Goal: Task Accomplishment & Management: Manage account settings

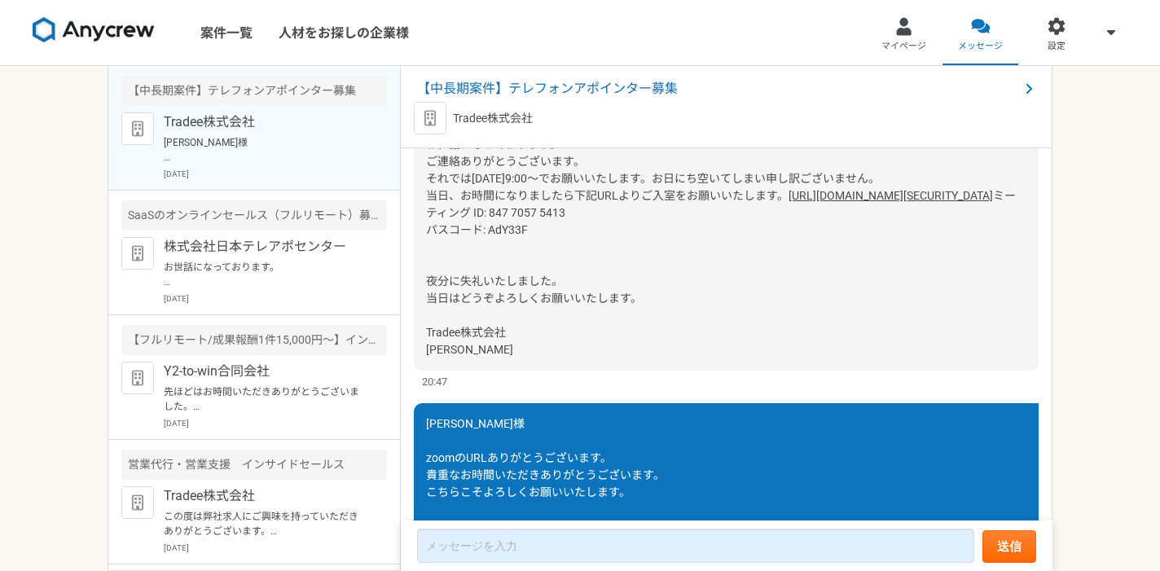
scroll to position [1146, 0]
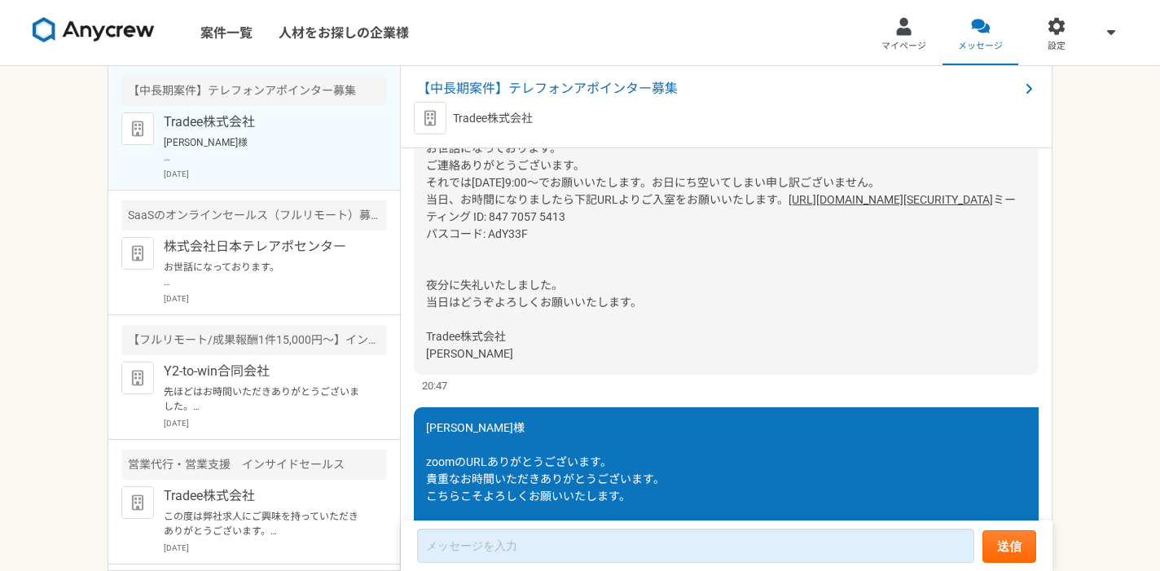
click at [788, 206] on link "[URL][DOMAIN_NAME][SECURITY_DATA]" at bounding box center [890, 199] width 204 height 13
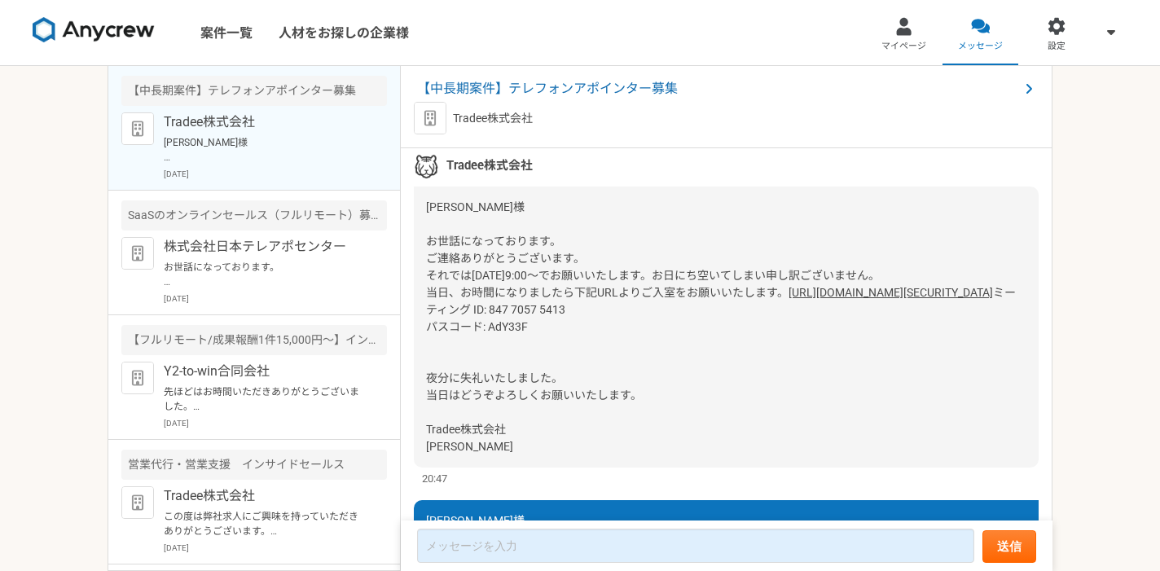
scroll to position [1315, 0]
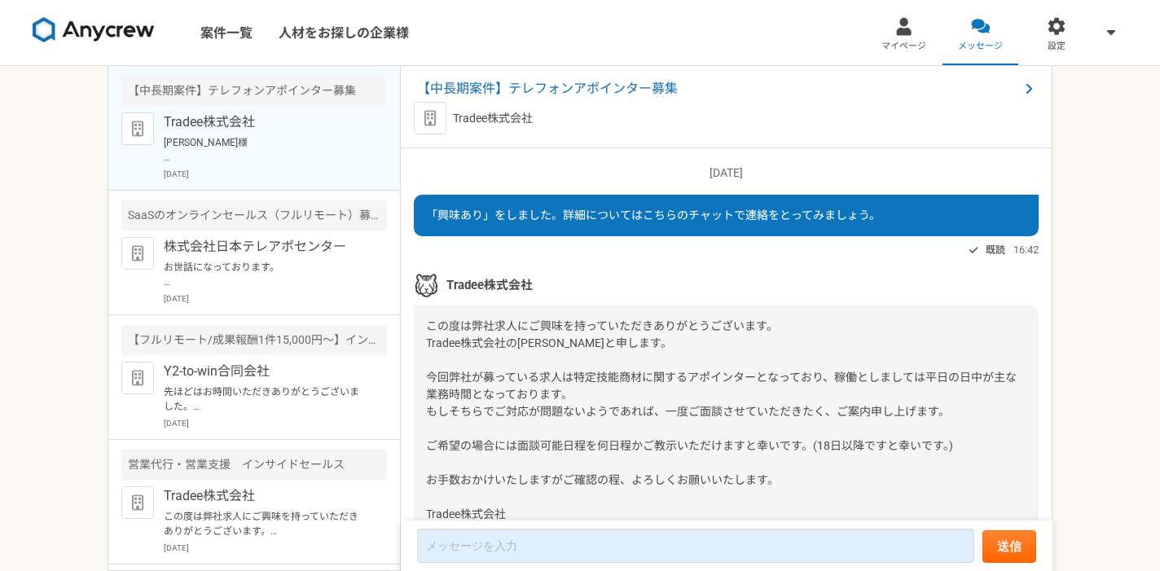
scroll to position [1315, 0]
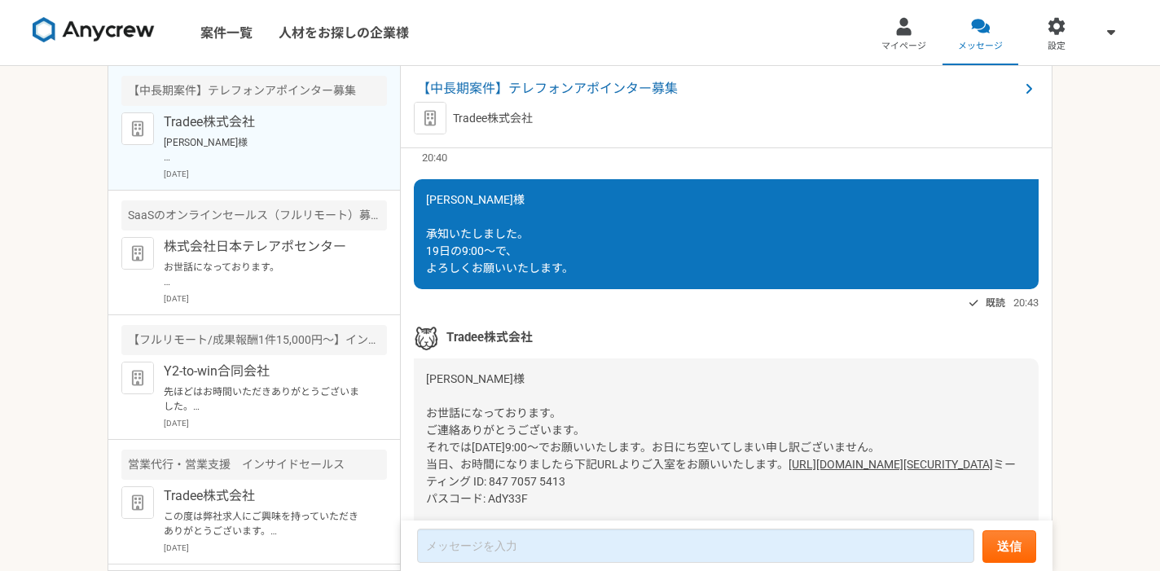
scroll to position [1315, 0]
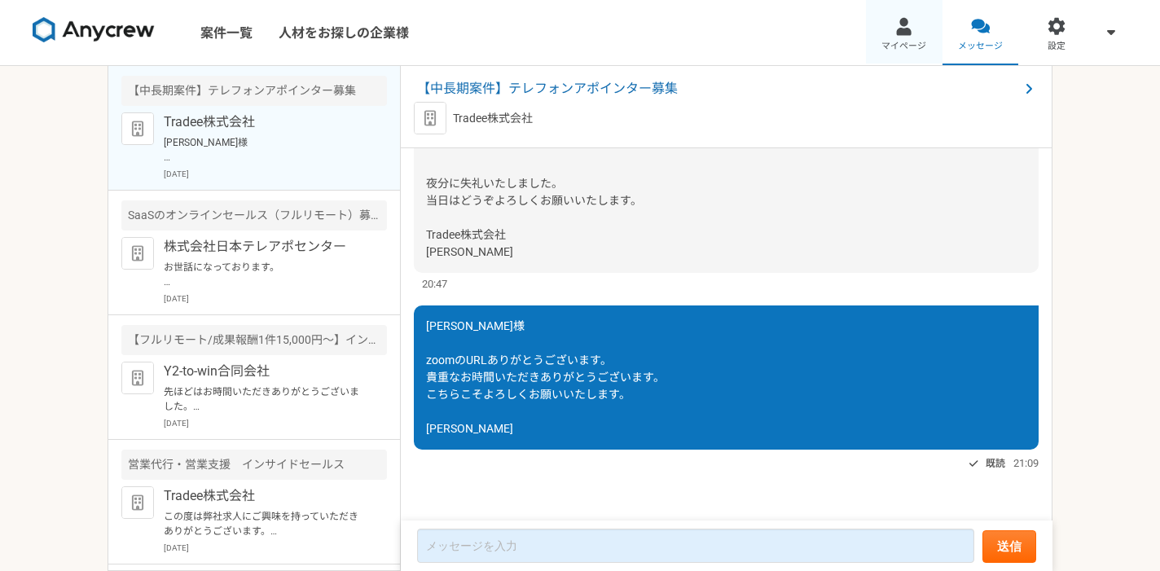
click at [908, 43] on span "マイページ" at bounding box center [903, 46] width 45 height 13
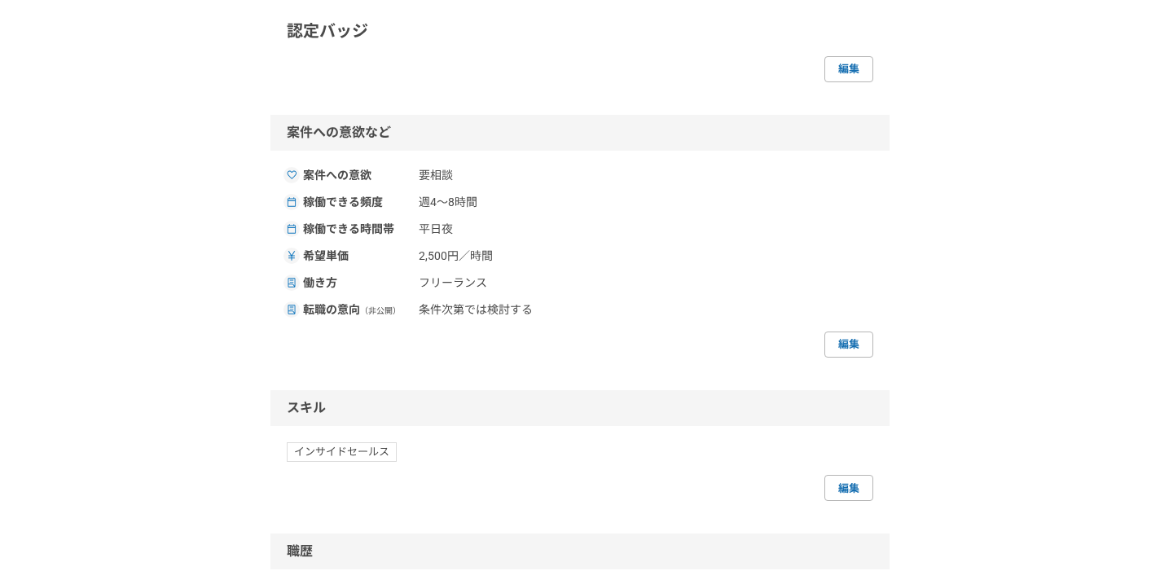
scroll to position [540, 0]
click at [857, 344] on link "編集" at bounding box center [848, 346] width 49 height 26
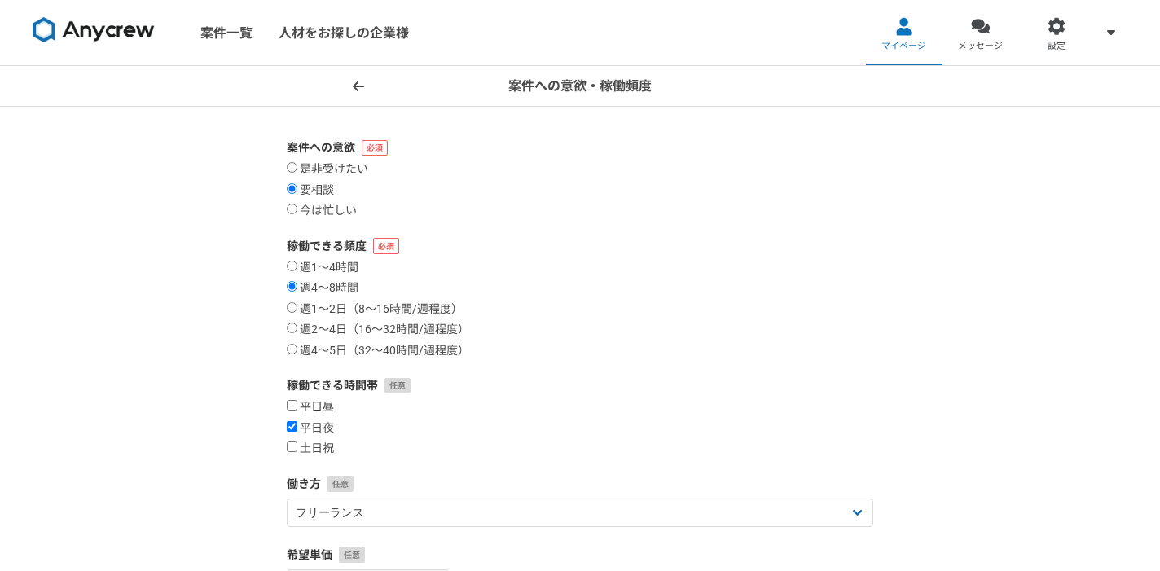
click at [292, 405] on input "平日昼" at bounding box center [292, 405] width 11 height 11
checkbox input "true"
click at [292, 423] on input "平日夜" at bounding box center [292, 426] width 11 height 11
checkbox input "false"
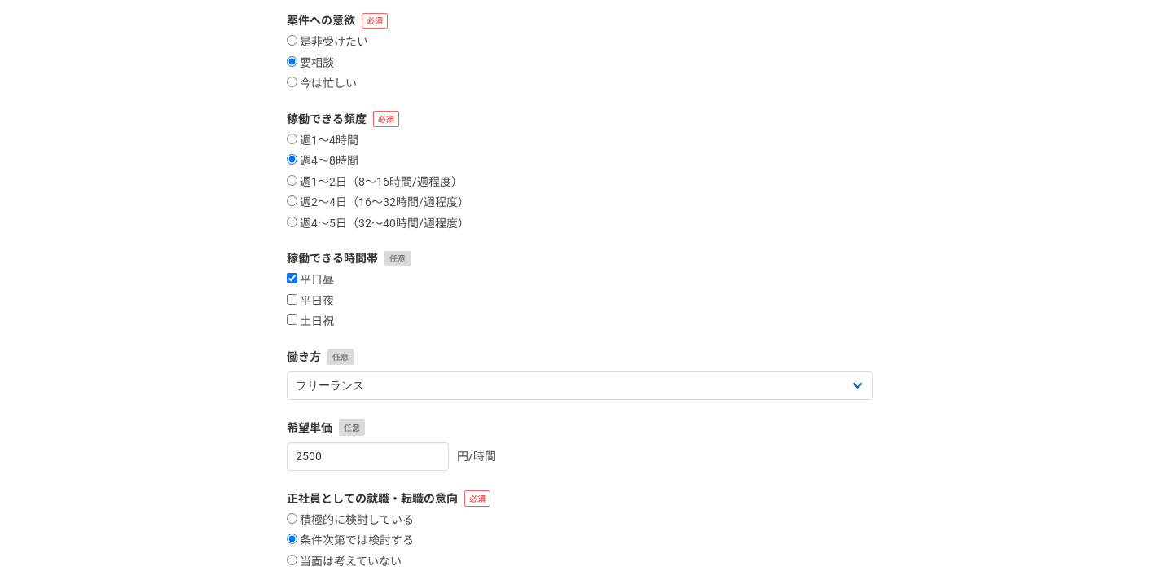
scroll to position [133, 0]
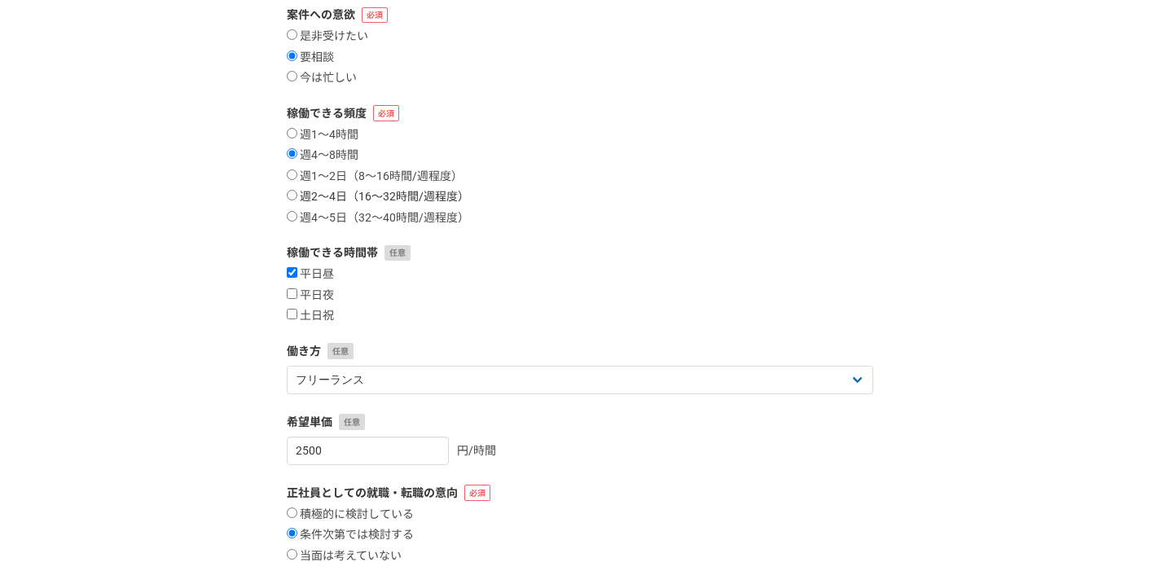
click at [292, 194] on input "週2〜4日（16〜32時間/週程度）" at bounding box center [292, 195] width 11 height 11
radio input "true"
click at [292, 217] on input "週4〜5日（32〜40時間/週程度）" at bounding box center [292, 216] width 11 height 11
radio input "true"
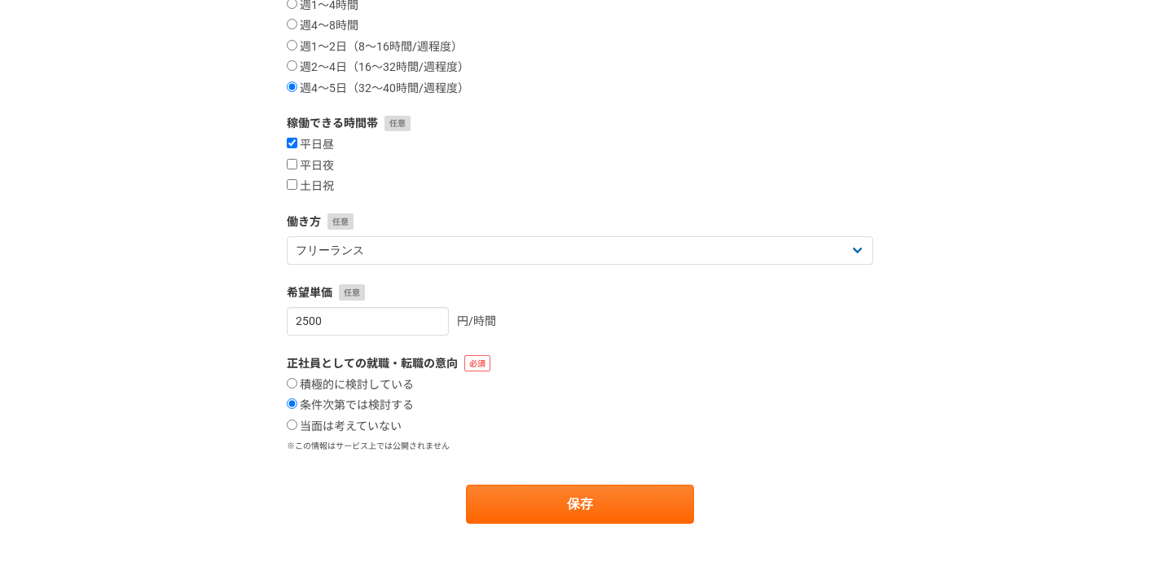
scroll to position [264, 0]
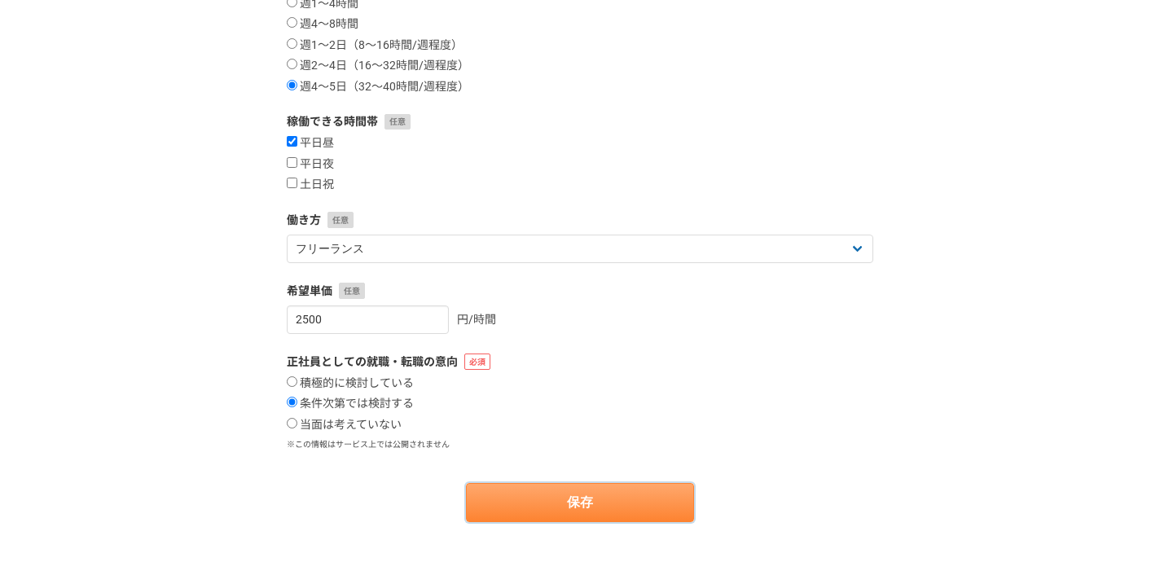
click at [598, 503] on button "保存" at bounding box center [580, 502] width 228 height 39
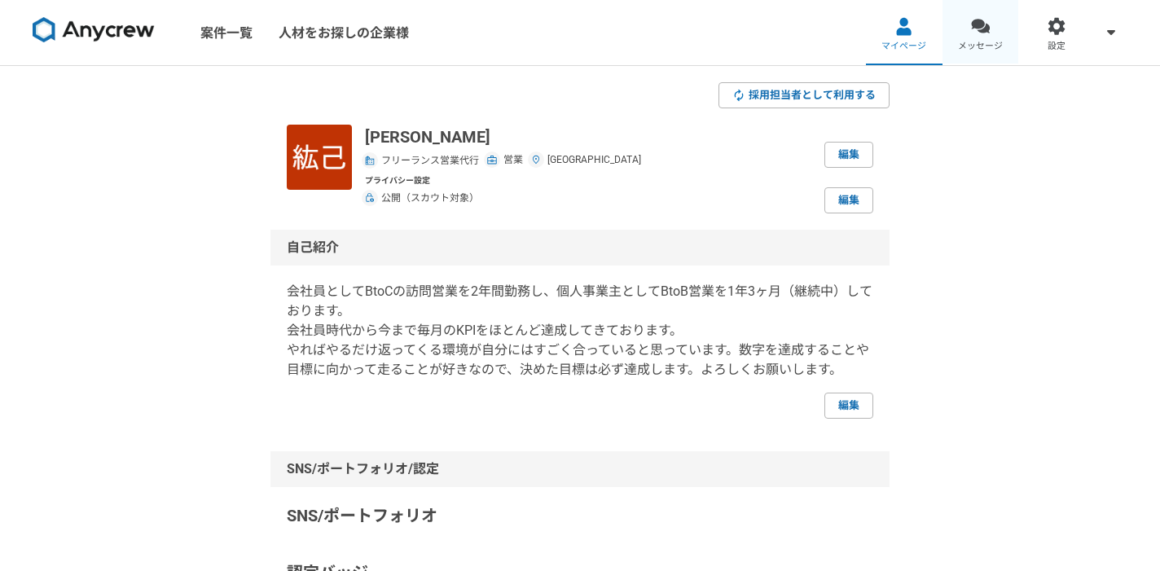
click at [963, 45] on span "メッセージ" at bounding box center [980, 46] width 45 height 13
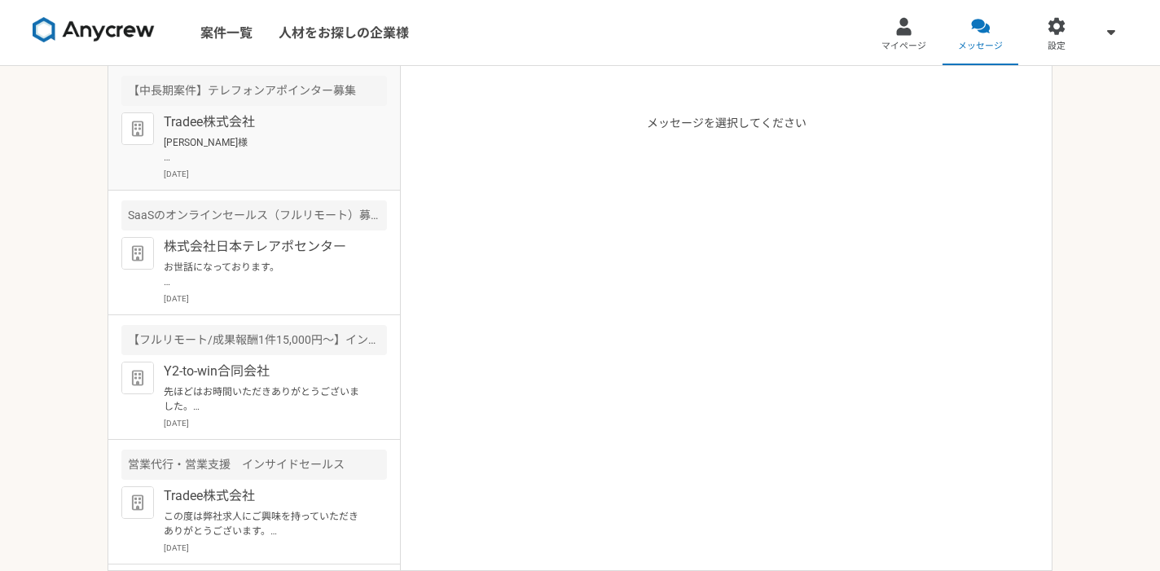
click at [237, 143] on p "[PERSON_NAME]様 zoomのURLありがとうございます。 貴重なお時間いただきありがとうございます。 こちらこそよろしくお願いいたします。 [PE…" at bounding box center [264, 149] width 201 height 29
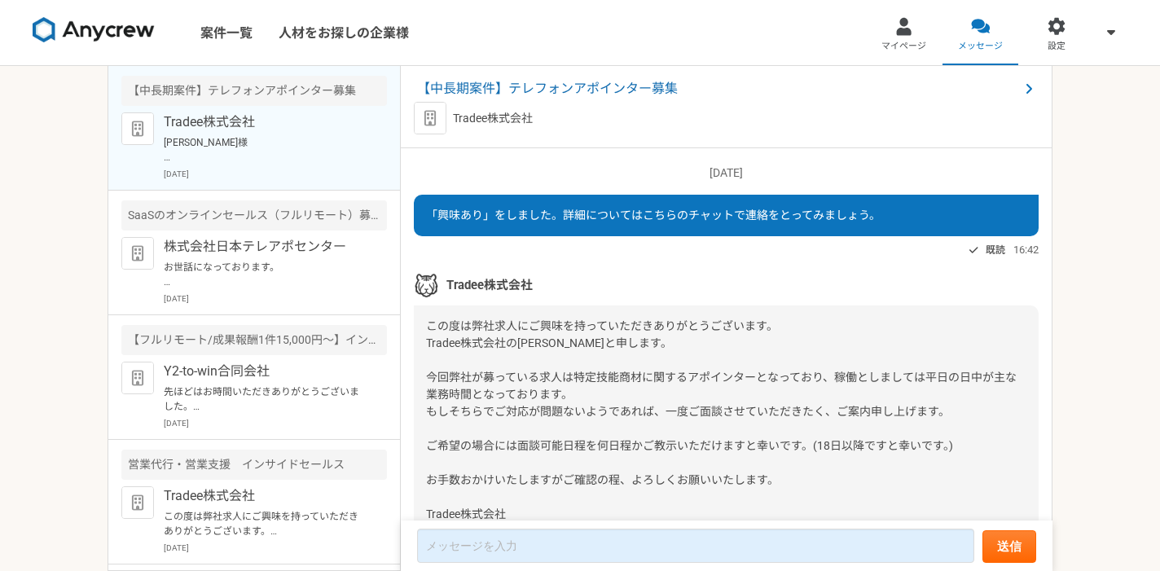
scroll to position [1315, 0]
